Goal: Task Accomplishment & Management: Complete application form

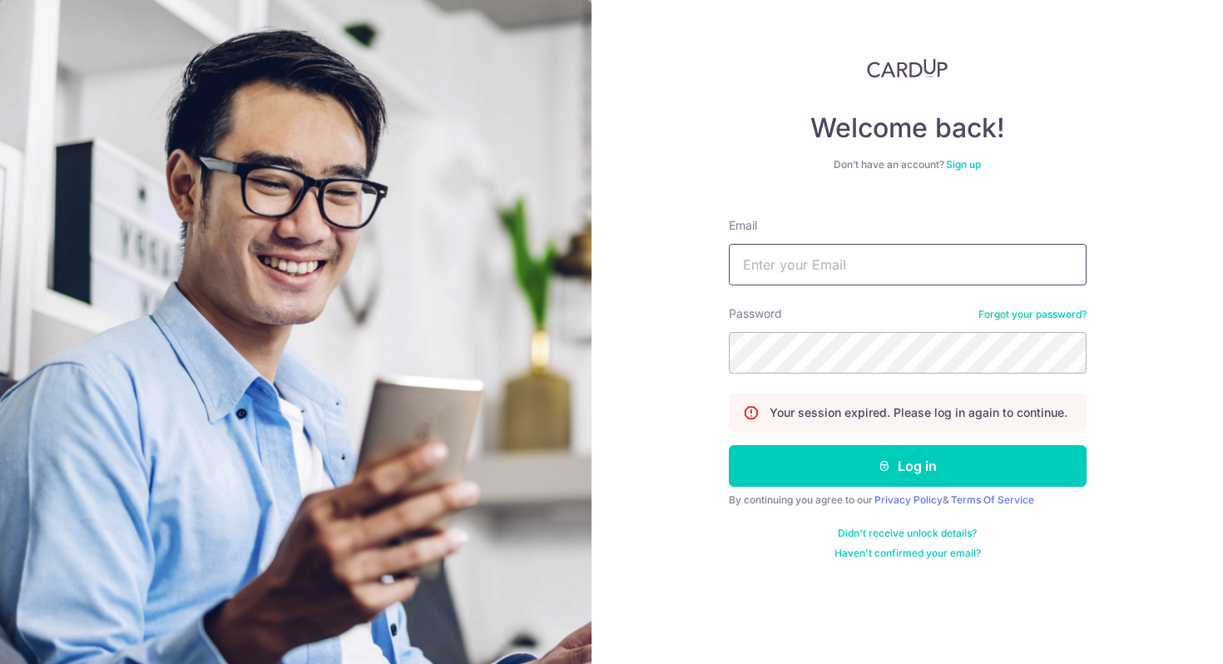
click at [786, 261] on input "Email" at bounding box center [908, 265] width 358 height 42
type input "[EMAIL_ADDRESS][DOMAIN_NAME]"
click at [729, 445] on button "Log in" at bounding box center [908, 466] width 358 height 42
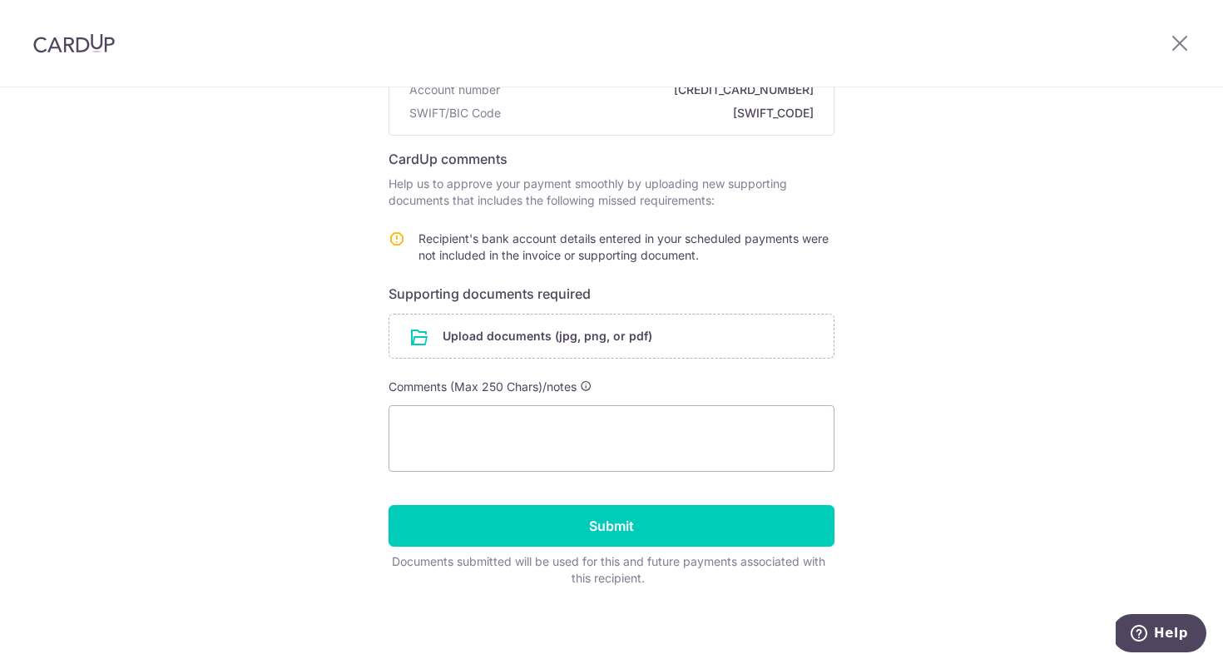
scroll to position [211, 0]
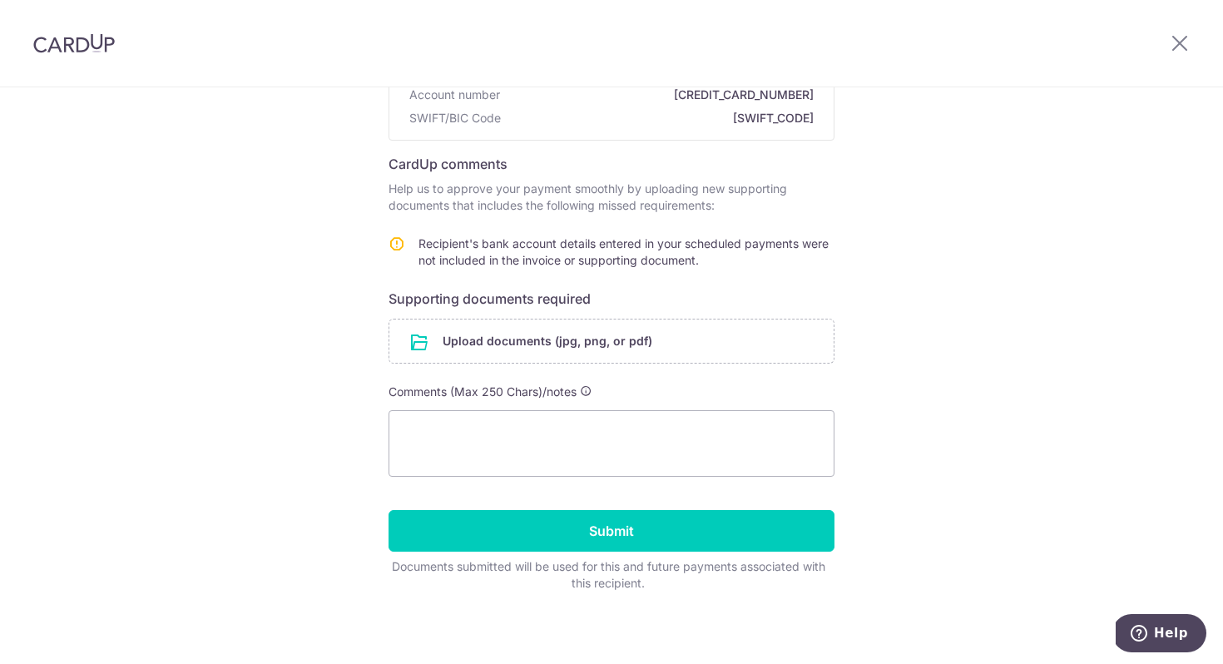
click at [617, 409] on form "Recipient details Recipient Grandeur time connection Pte ltd Bank name Oversea …" at bounding box center [611, 289] width 446 height 606
click at [617, 420] on textarea at bounding box center [611, 443] width 446 height 67
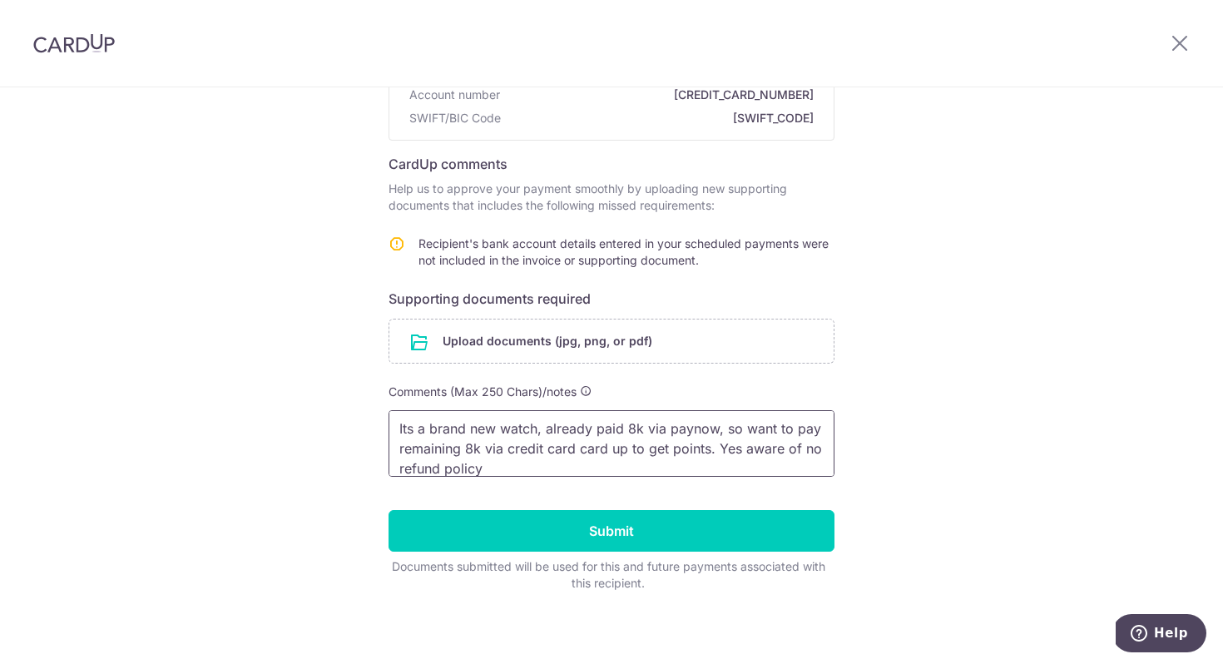
scroll to position [22, 0]
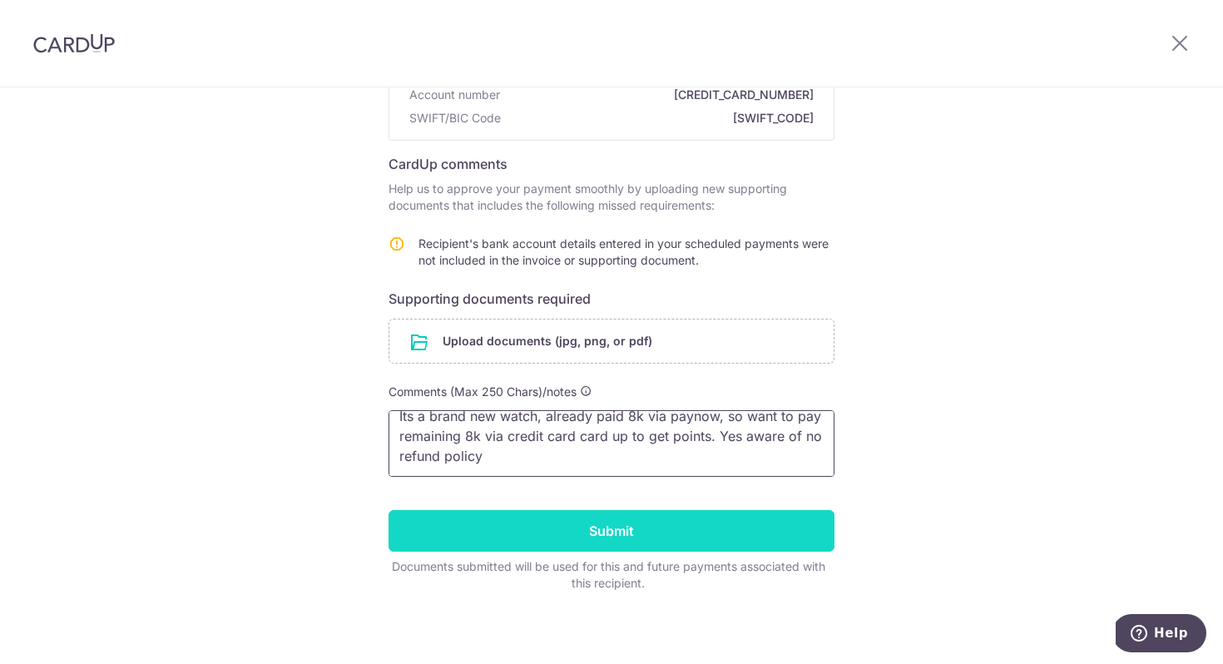
type textarea "Its a brand new watch, already paid 8k via paynow, so want to pay remaining 8k …"
click at [728, 532] on input "Submit" at bounding box center [611, 531] width 446 height 42
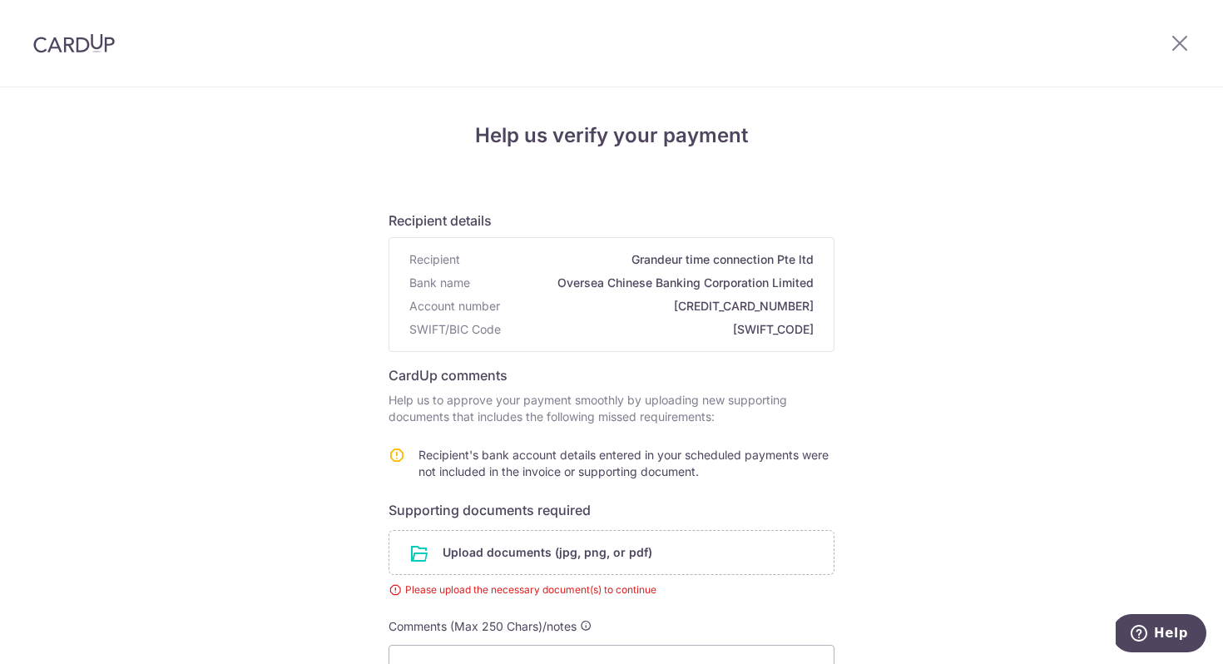
scroll to position [240, 0]
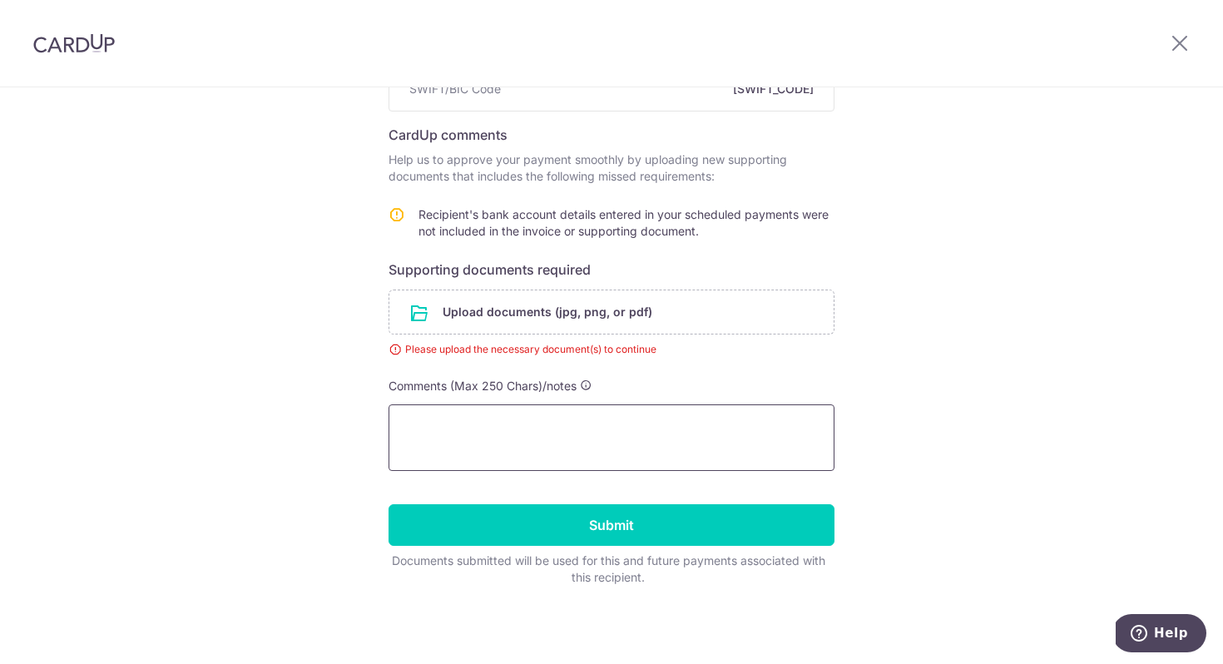
click at [637, 436] on textarea at bounding box center [611, 437] width 446 height 67
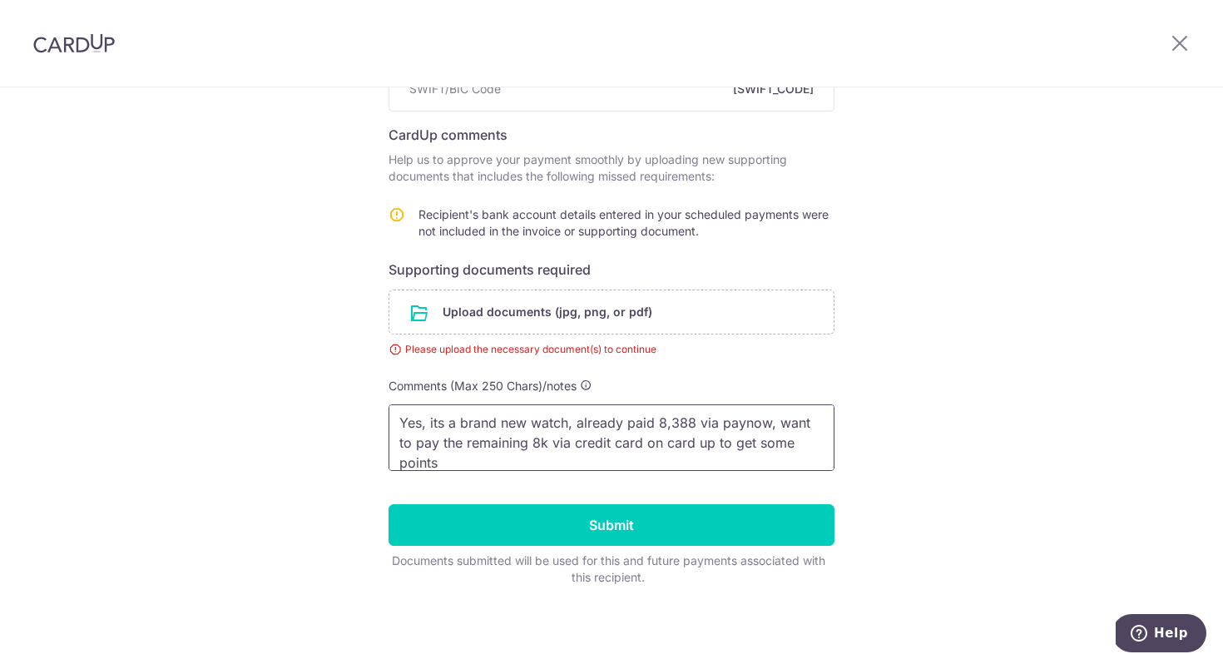
scroll to position [22, 0]
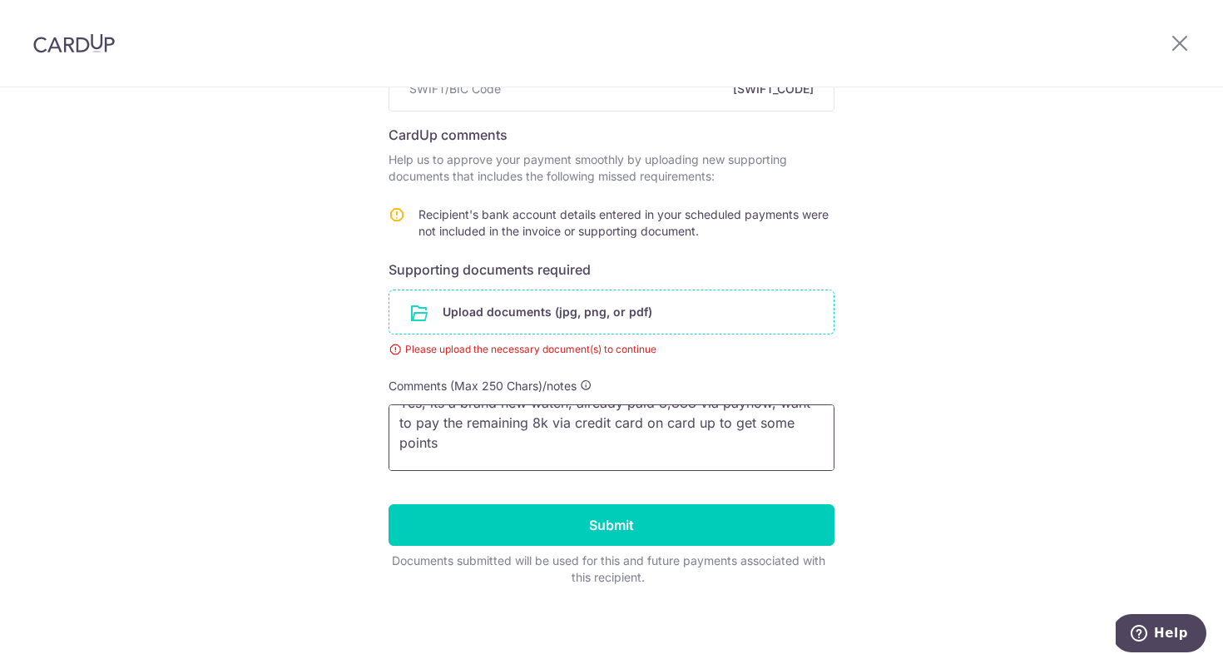
type textarea "Yes, its a brand new watch, already paid 8,388 via paynow, want to pay the rema…"
click at [437, 319] on input "file" at bounding box center [611, 311] width 444 height 43
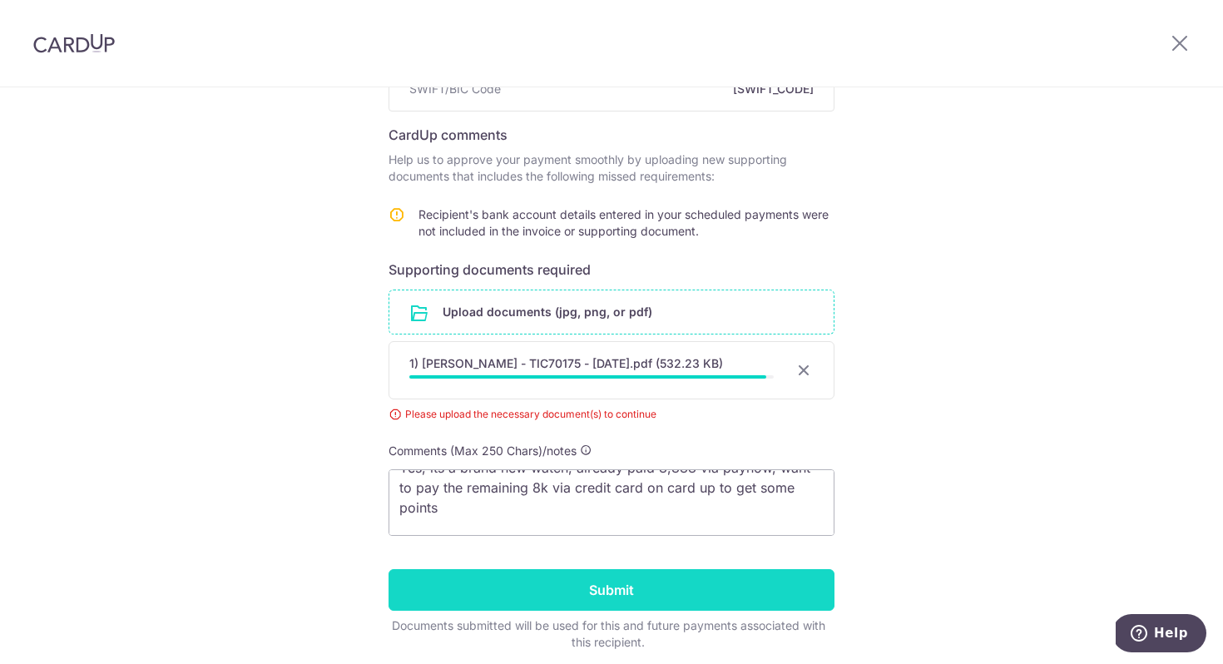
click at [561, 581] on input "Submit" at bounding box center [611, 590] width 446 height 42
